Goal: Task Accomplishment & Management: Manage account settings

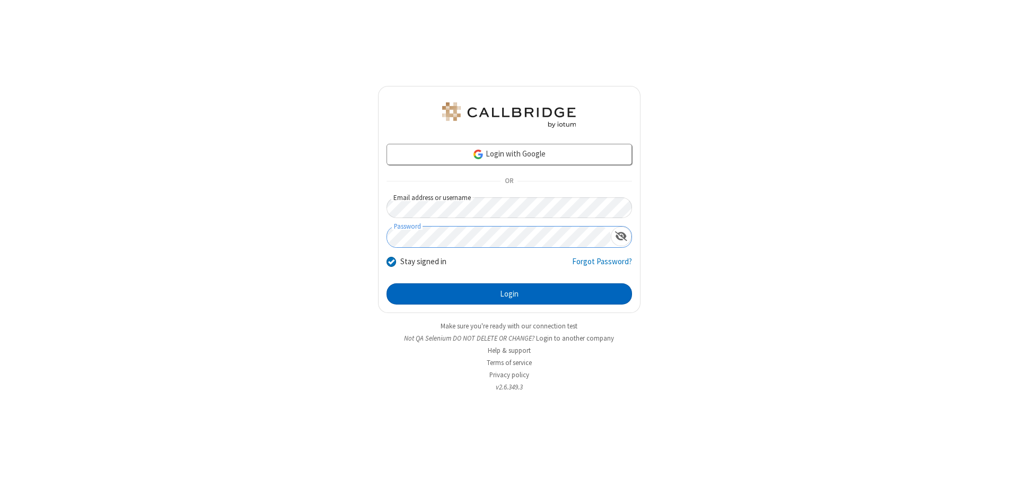
click at [509, 294] on button "Login" at bounding box center [508, 293] width 245 height 21
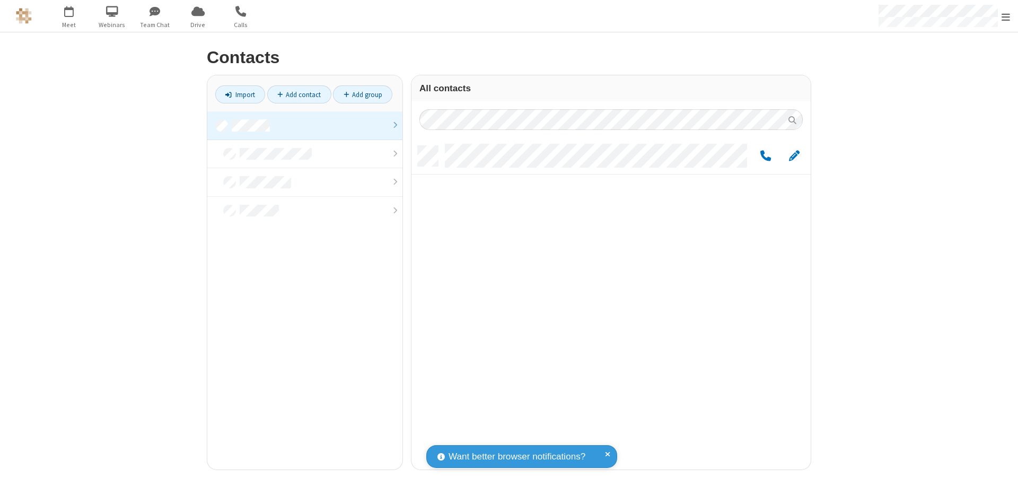
scroll to position [323, 391]
click at [305, 125] on link at bounding box center [304, 125] width 195 height 29
click at [794, 155] on span "Edit" at bounding box center [794, 155] width 11 height 13
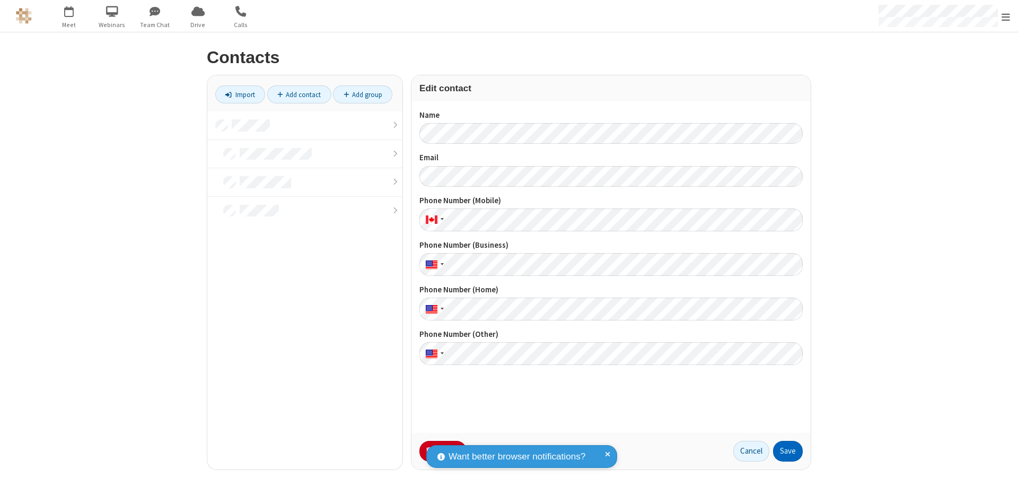
click at [788, 451] on button "Save" at bounding box center [788, 451] width 30 height 21
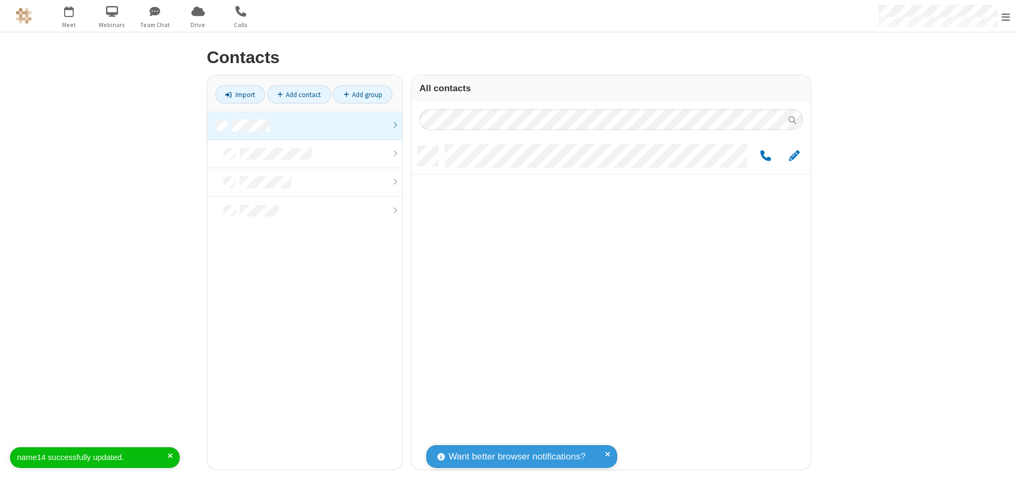
scroll to position [323, 391]
